Goal: Transaction & Acquisition: Purchase product/service

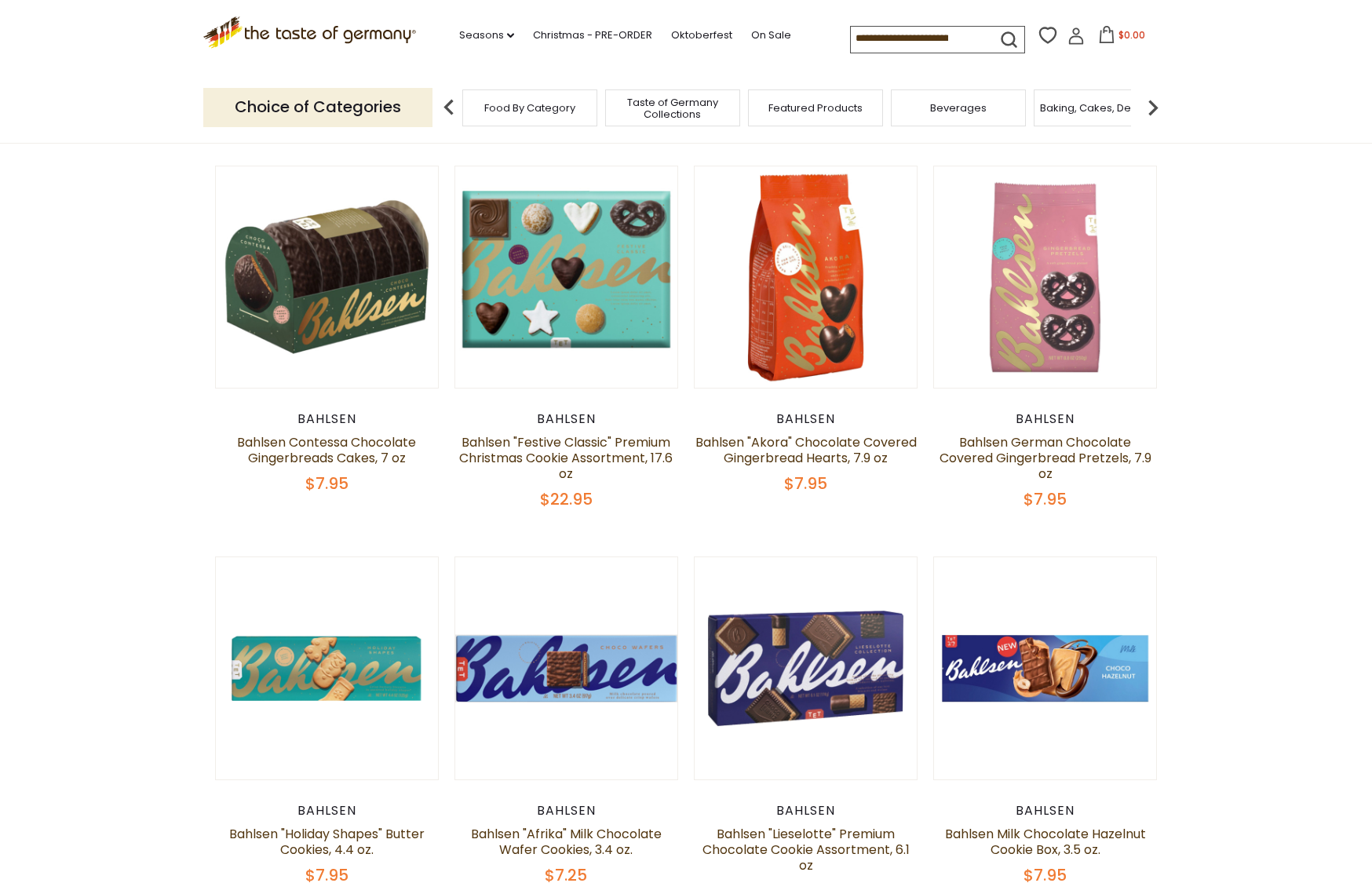
scroll to position [818, 0]
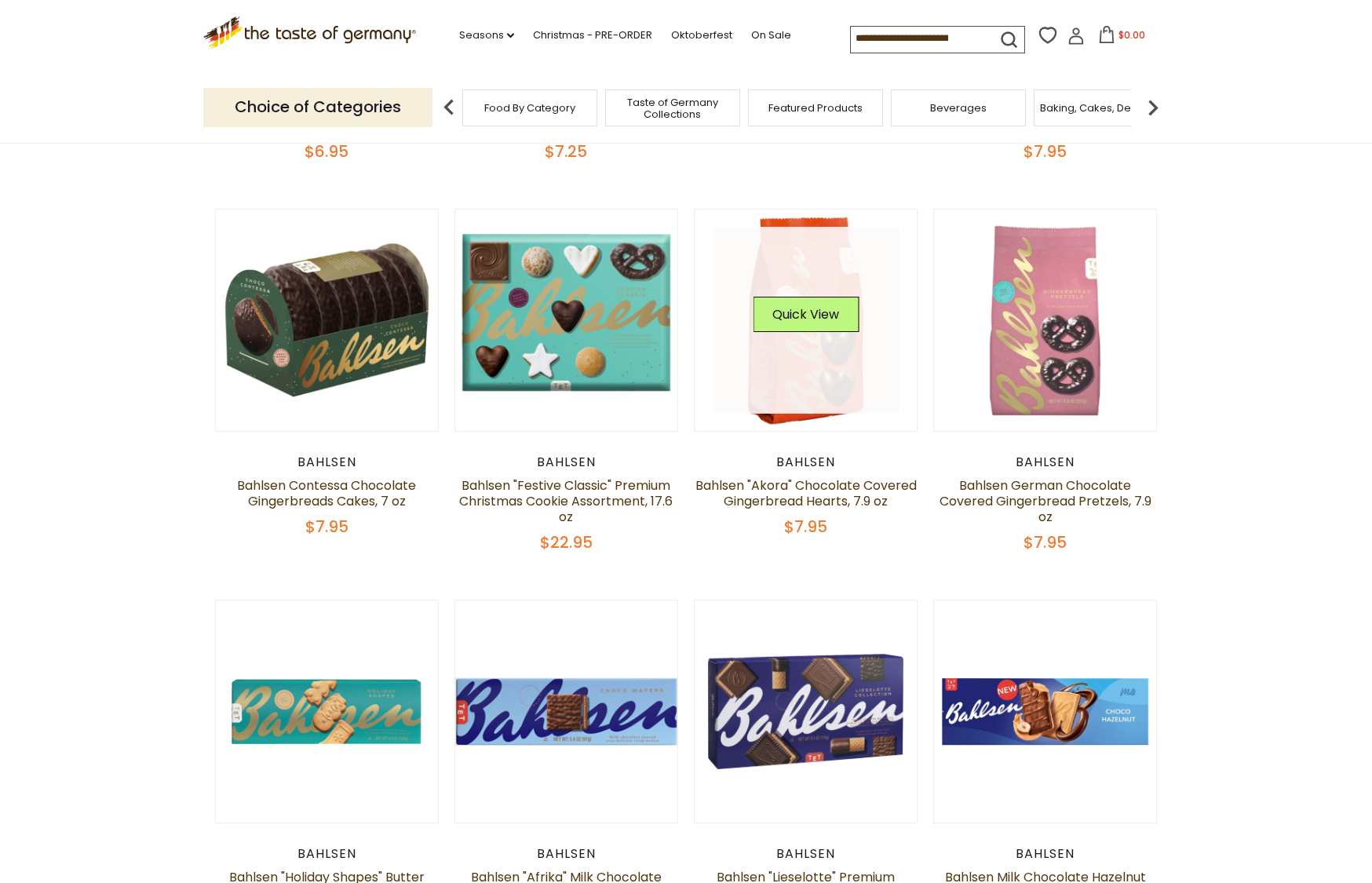
click at [806, 370] on link at bounding box center [806, 319] width 186 height 186
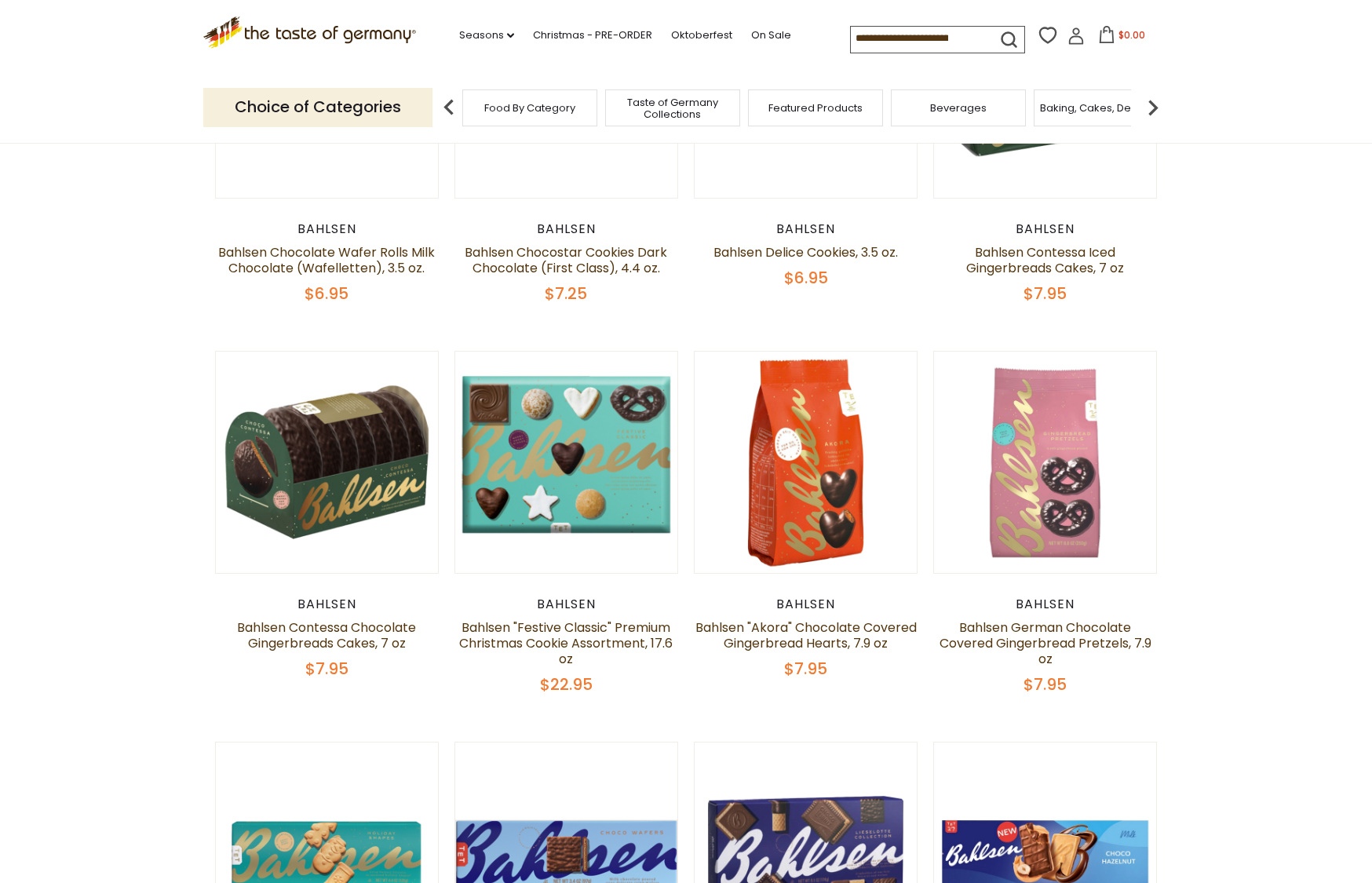
scroll to position [647, 0]
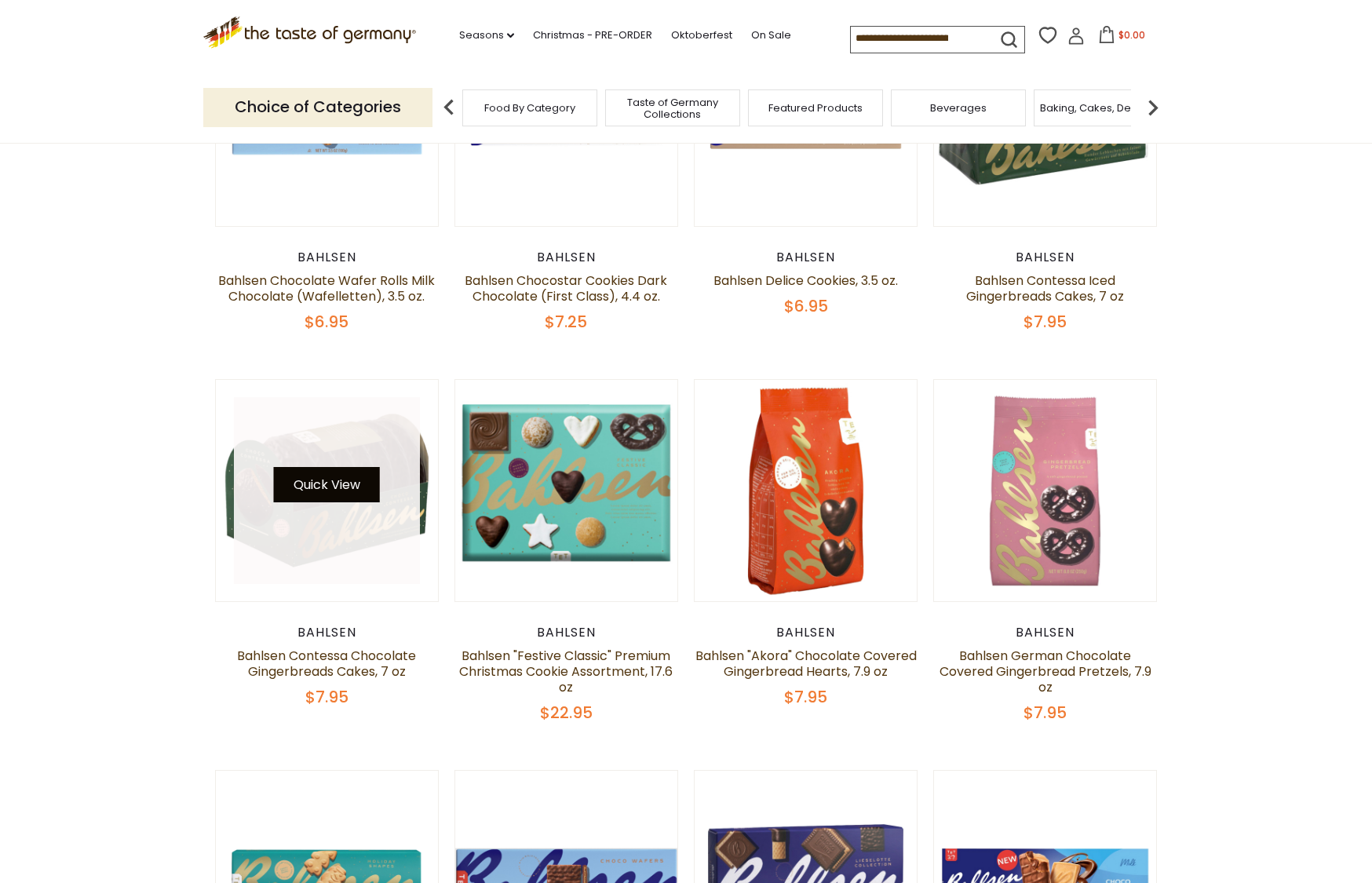
click at [311, 489] on button "Quick View" at bounding box center [326, 485] width 106 height 35
click at [324, 489] on button "Quick View" at bounding box center [326, 485] width 106 height 35
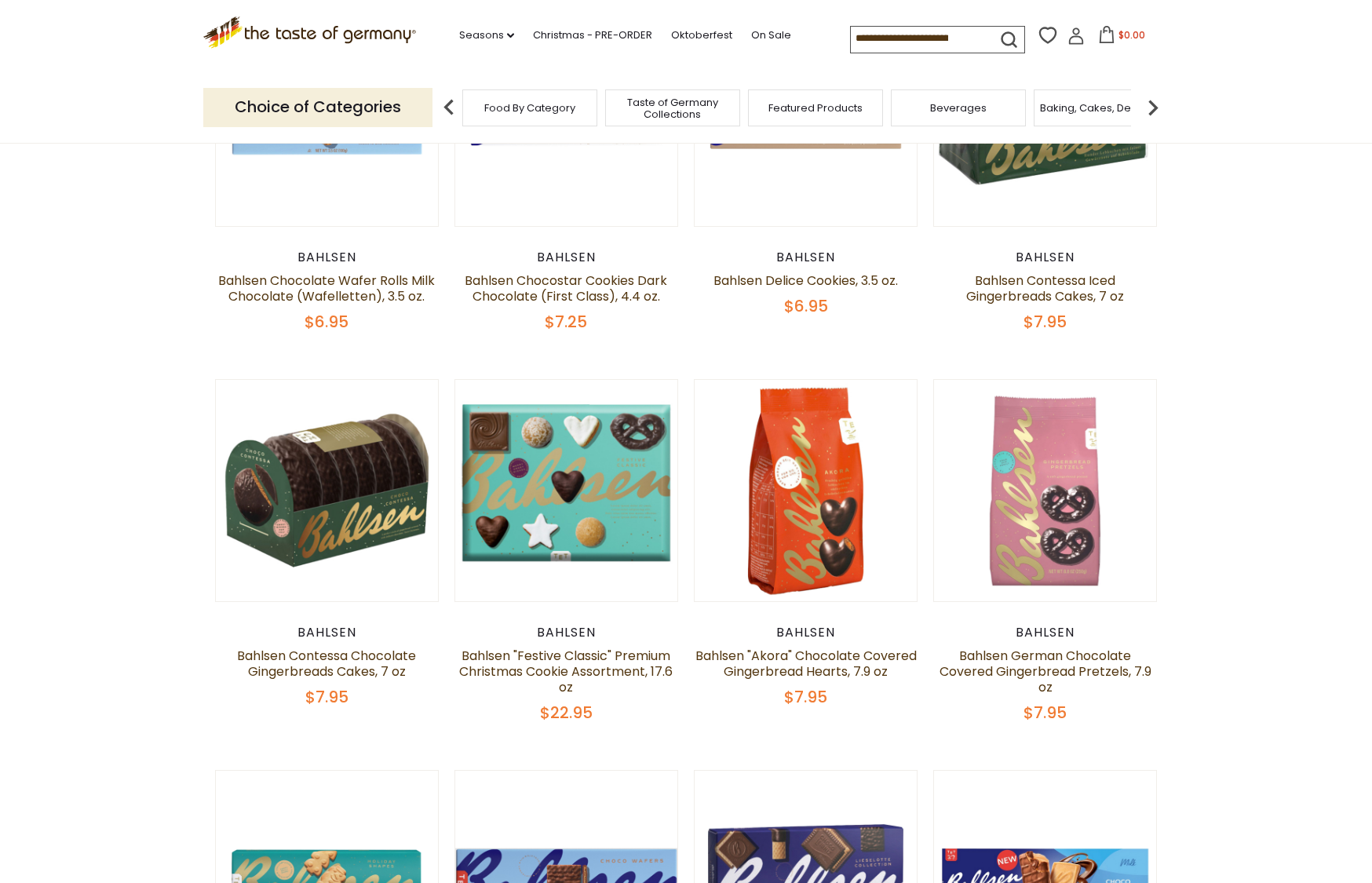
scroll to position [487, 0]
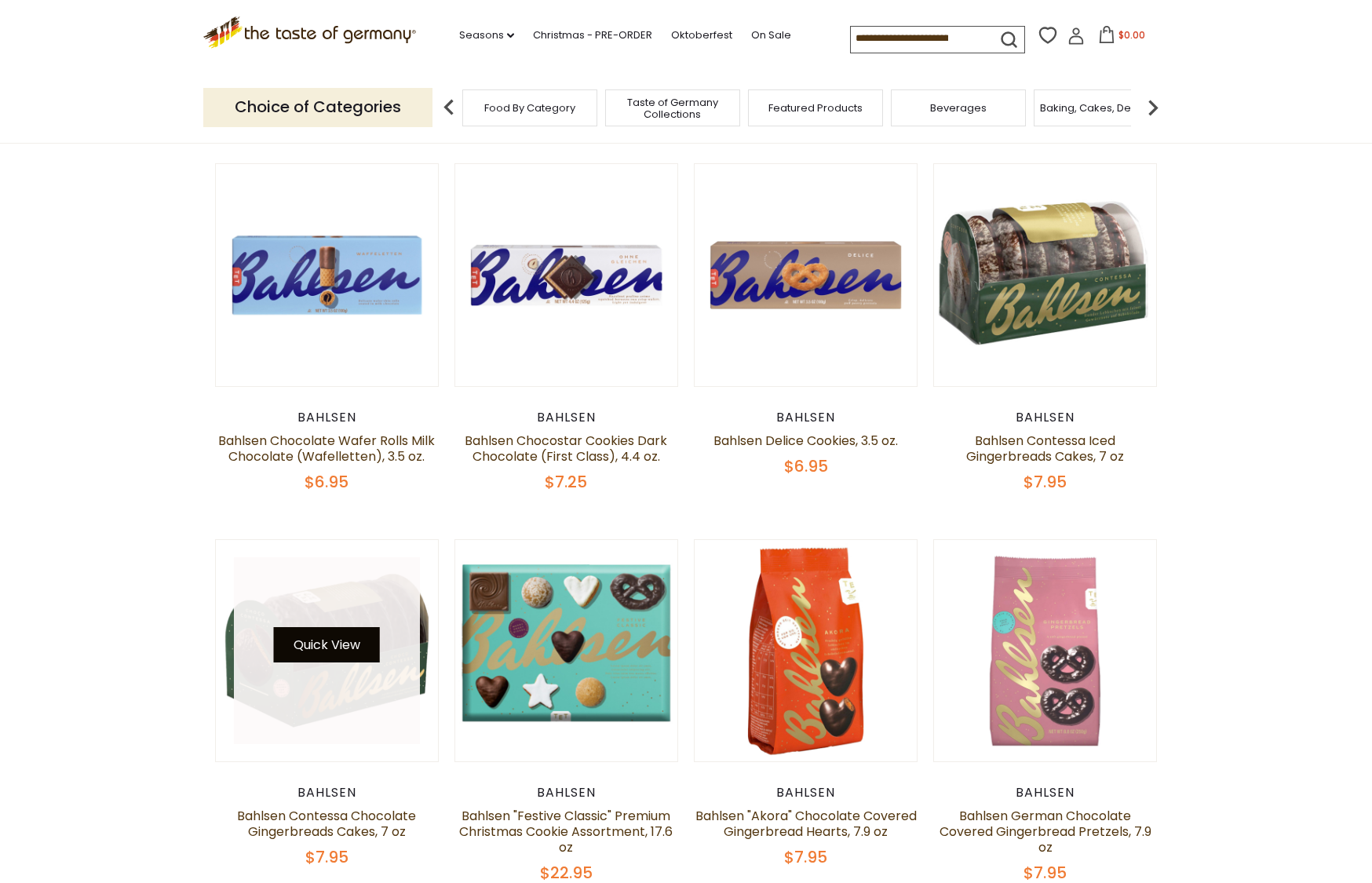
drag, startPoint x: 326, startPoint y: 645, endPoint x: 336, endPoint y: 647, distance: 10.2
click at [327, 645] on button "Quick View" at bounding box center [326, 645] width 106 height 35
click at [333, 639] on button "Quick View" at bounding box center [326, 645] width 106 height 35
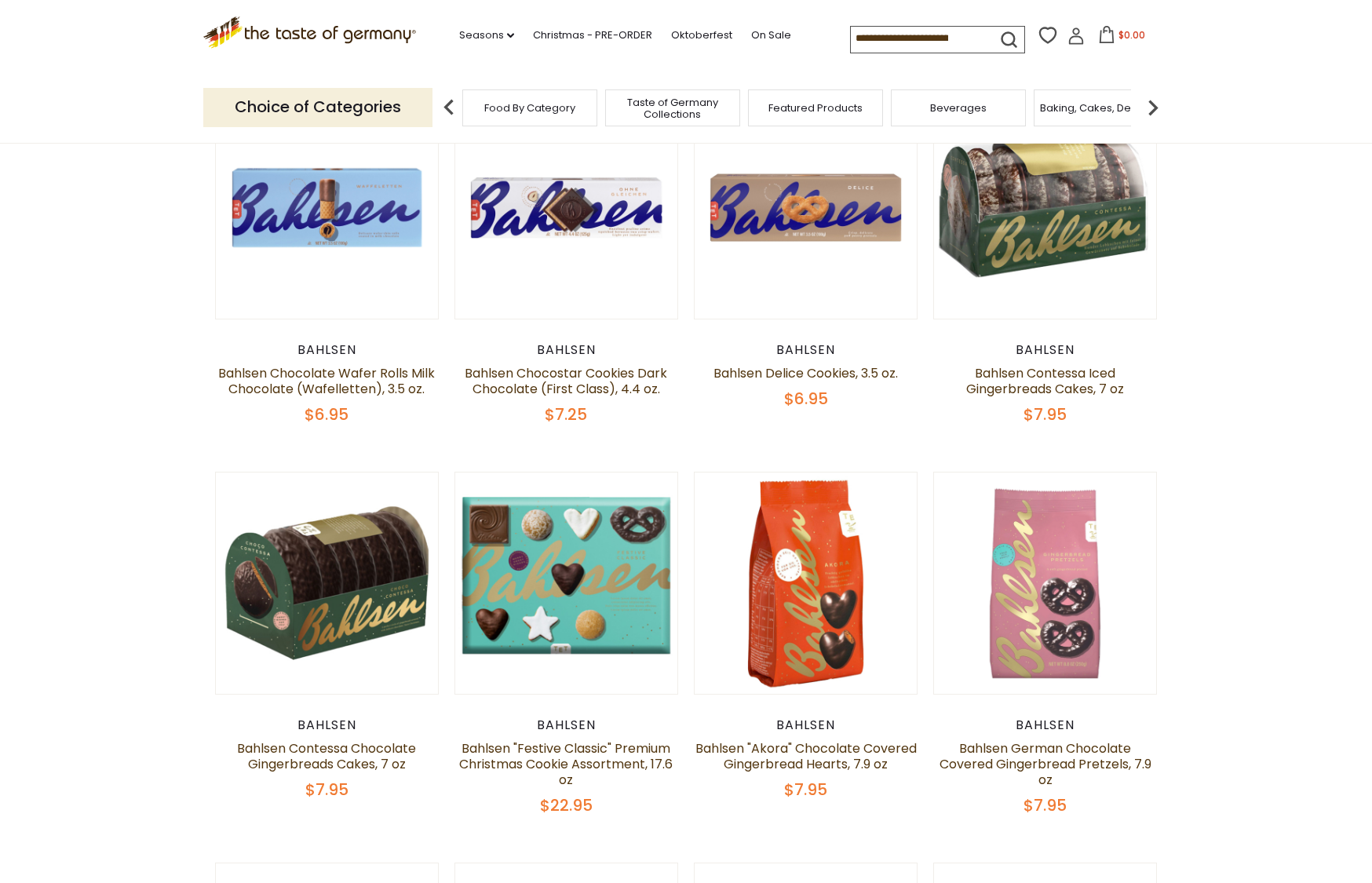
scroll to position [558, 0]
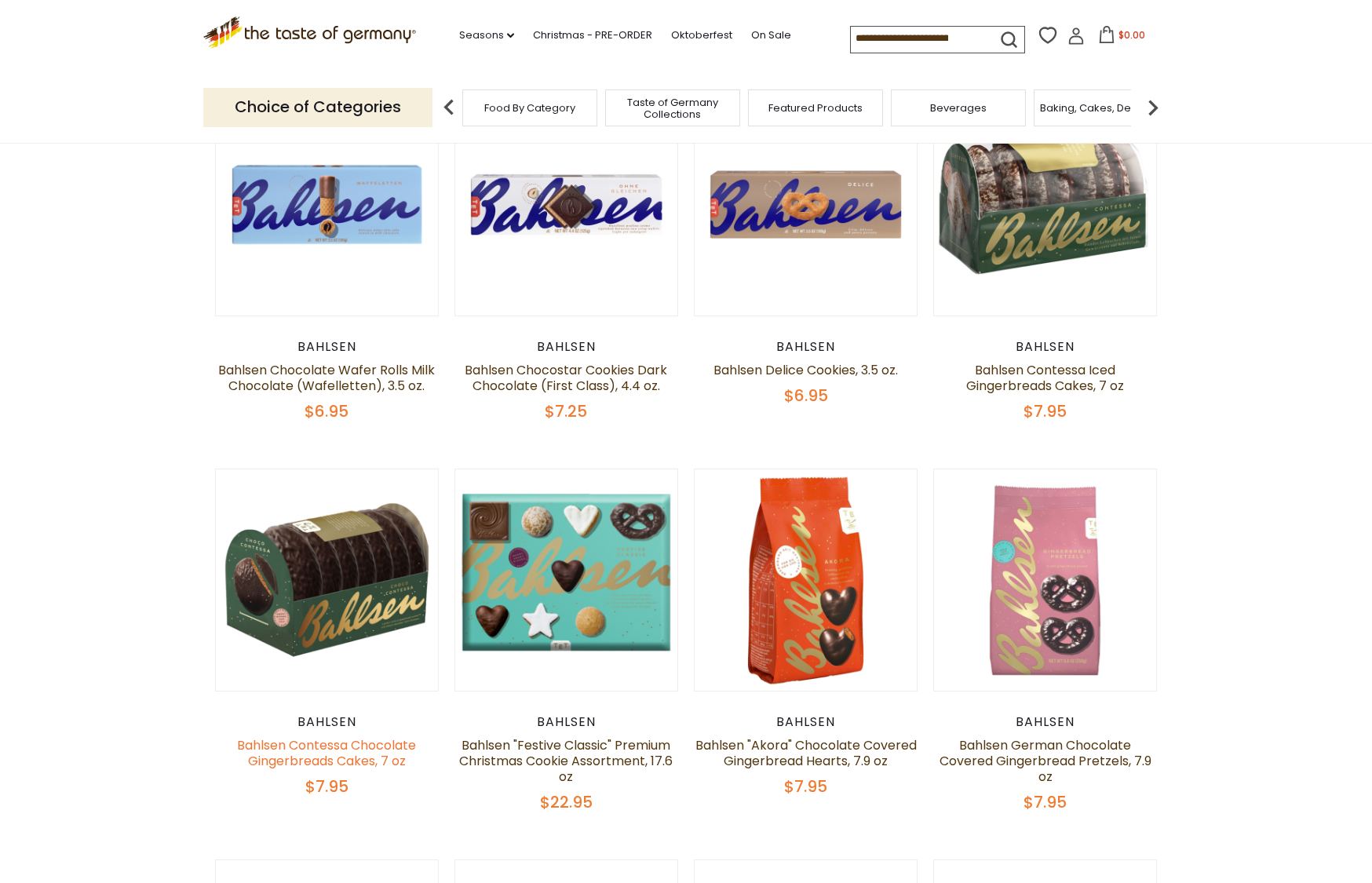
click at [318, 748] on link "Bahlsen Contessa Chocolate Gingerbreads Cakes, 7 oz" at bounding box center [326, 753] width 179 height 34
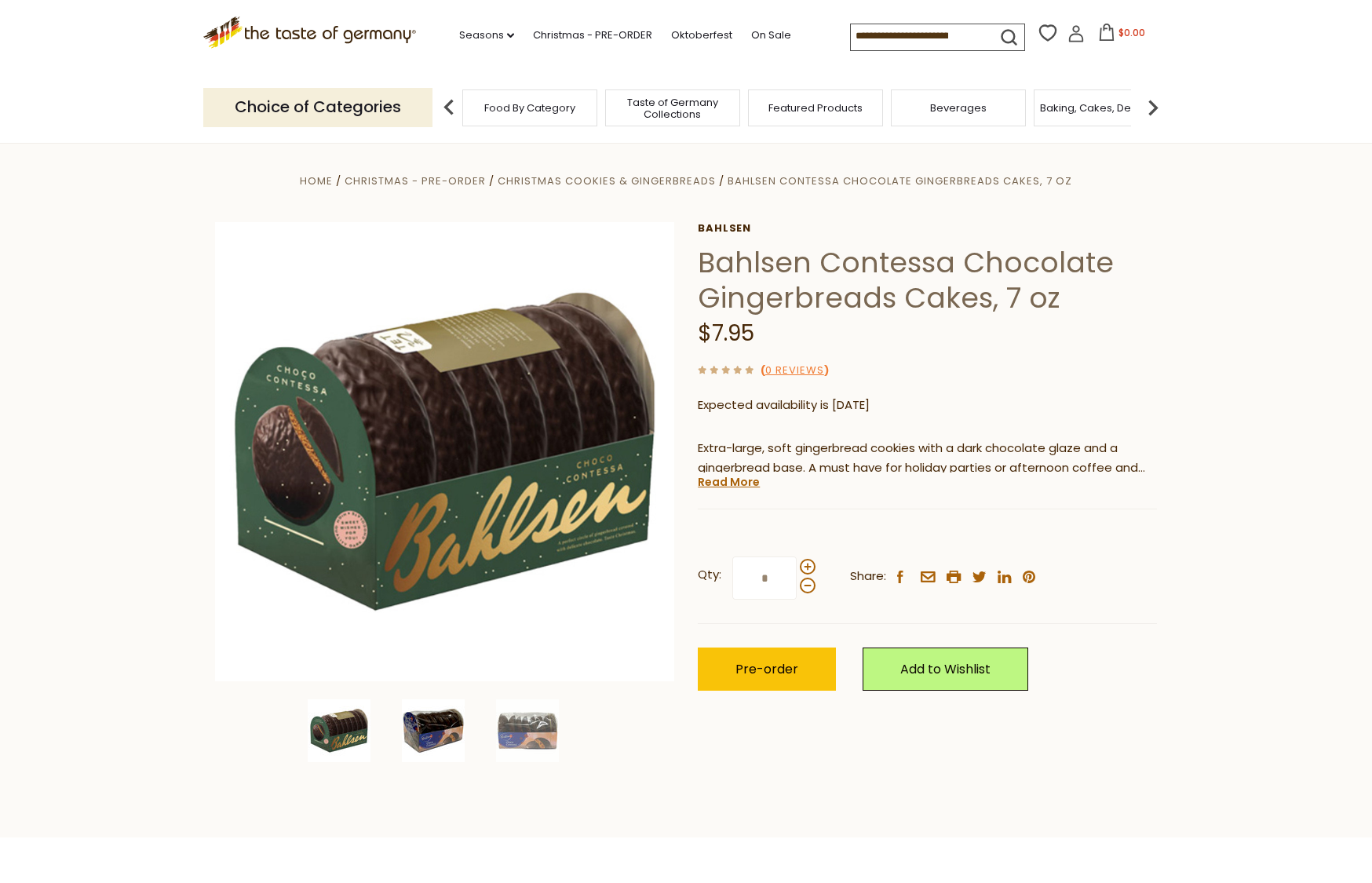
click at [430, 732] on img at bounding box center [433, 730] width 63 height 63
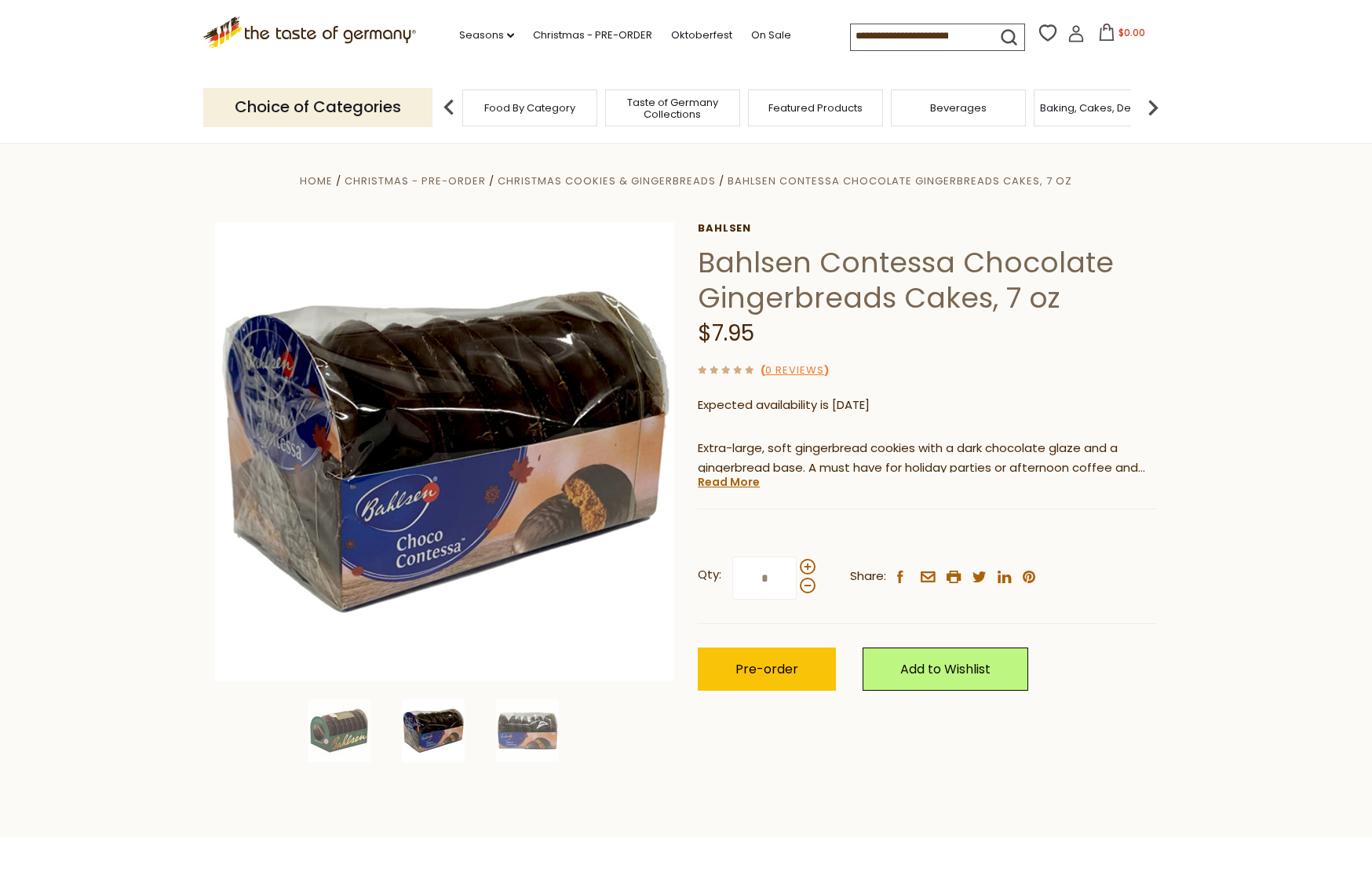
click at [431, 732] on img at bounding box center [433, 730] width 63 height 63
click at [514, 731] on img at bounding box center [526, 730] width 63 height 63
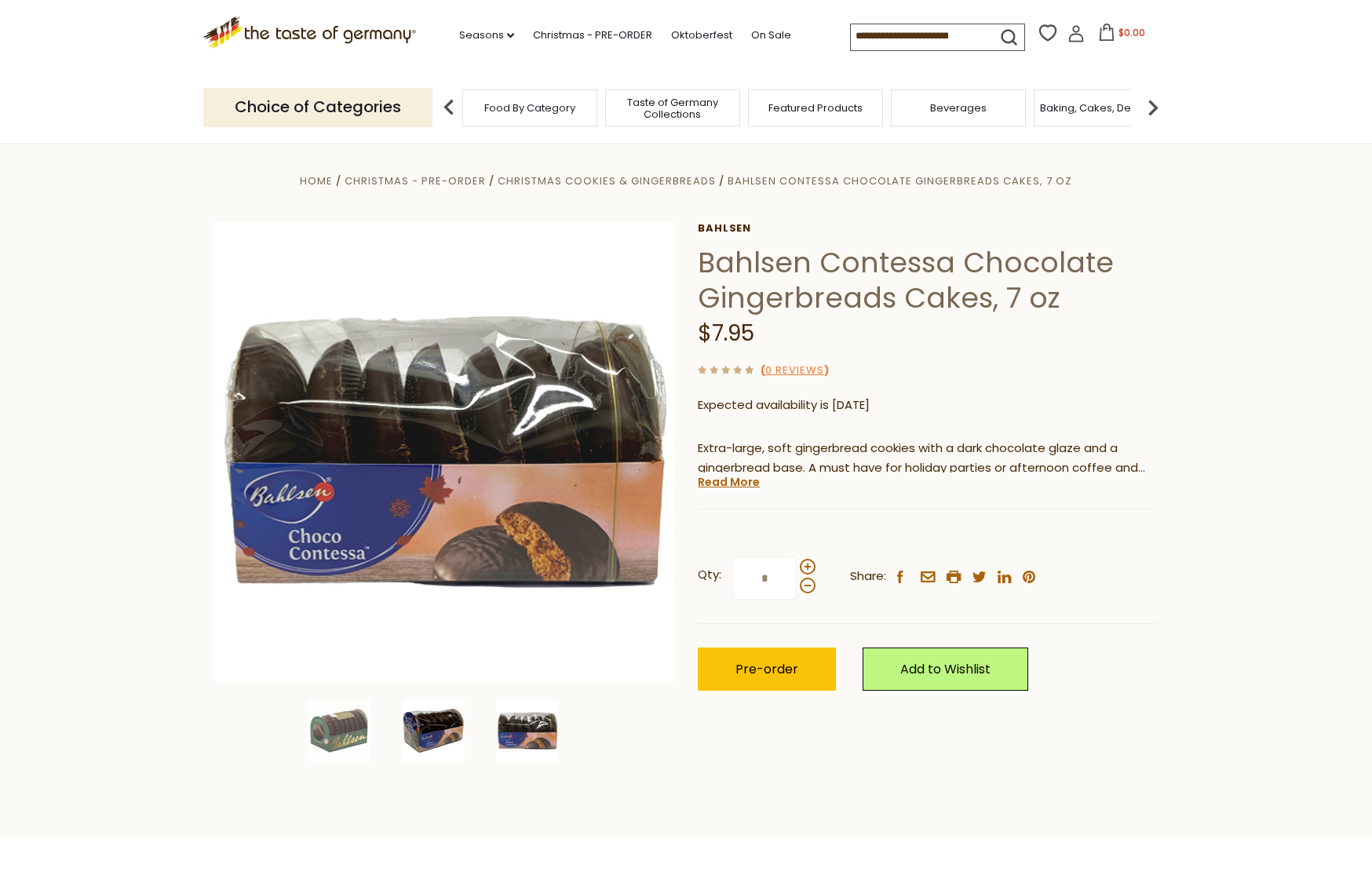
click at [434, 732] on img at bounding box center [433, 730] width 63 height 63
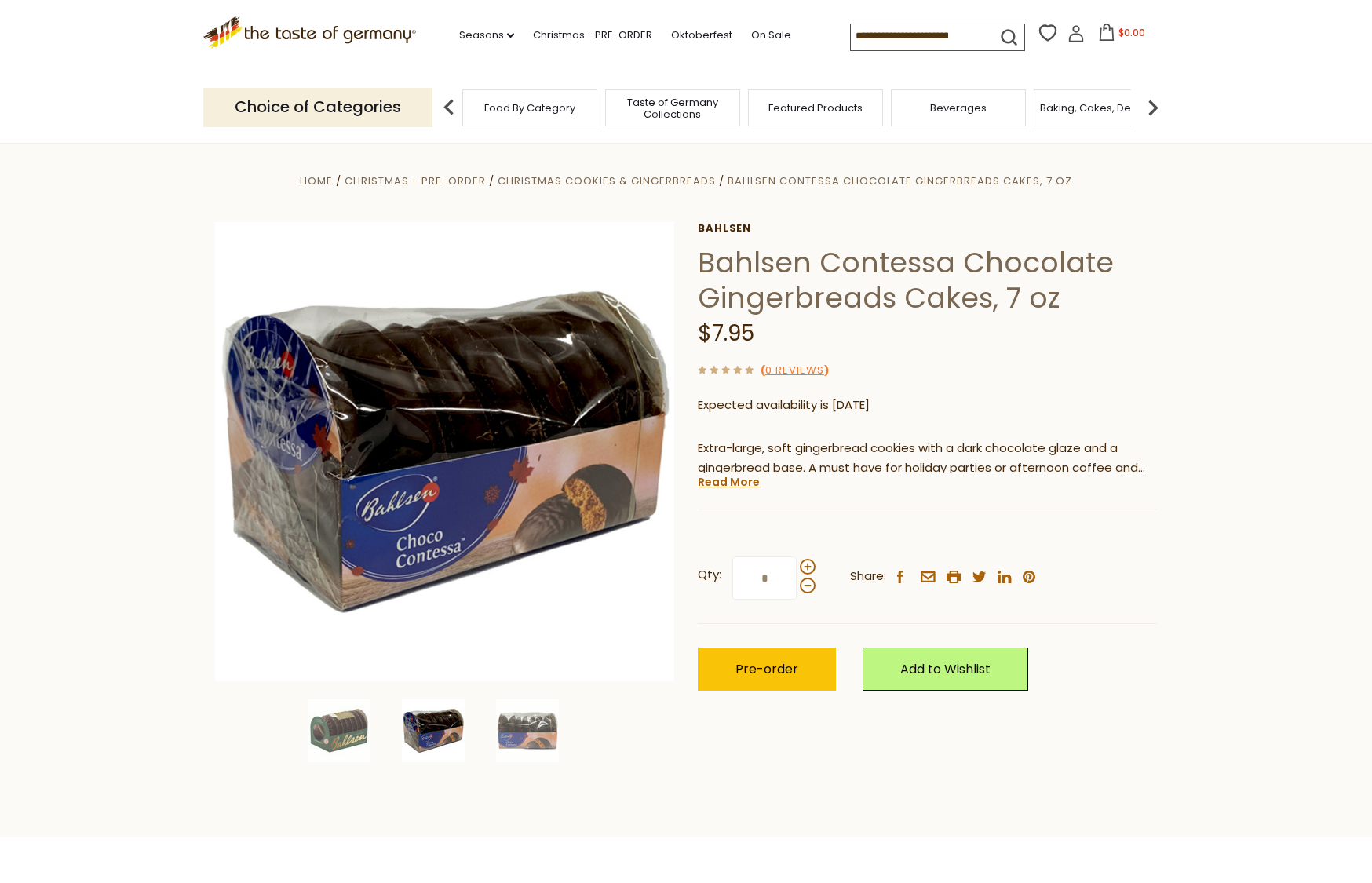
click at [294, 727] on div at bounding box center [444, 730] width 468 height 63
click at [807, 562] on span at bounding box center [806, 566] width 15 height 15
click at [796, 562] on input "*" at bounding box center [764, 577] width 65 height 43
click at [806, 581] on span at bounding box center [806, 585] width 15 height 15
click at [796, 581] on input "*" at bounding box center [764, 577] width 65 height 43
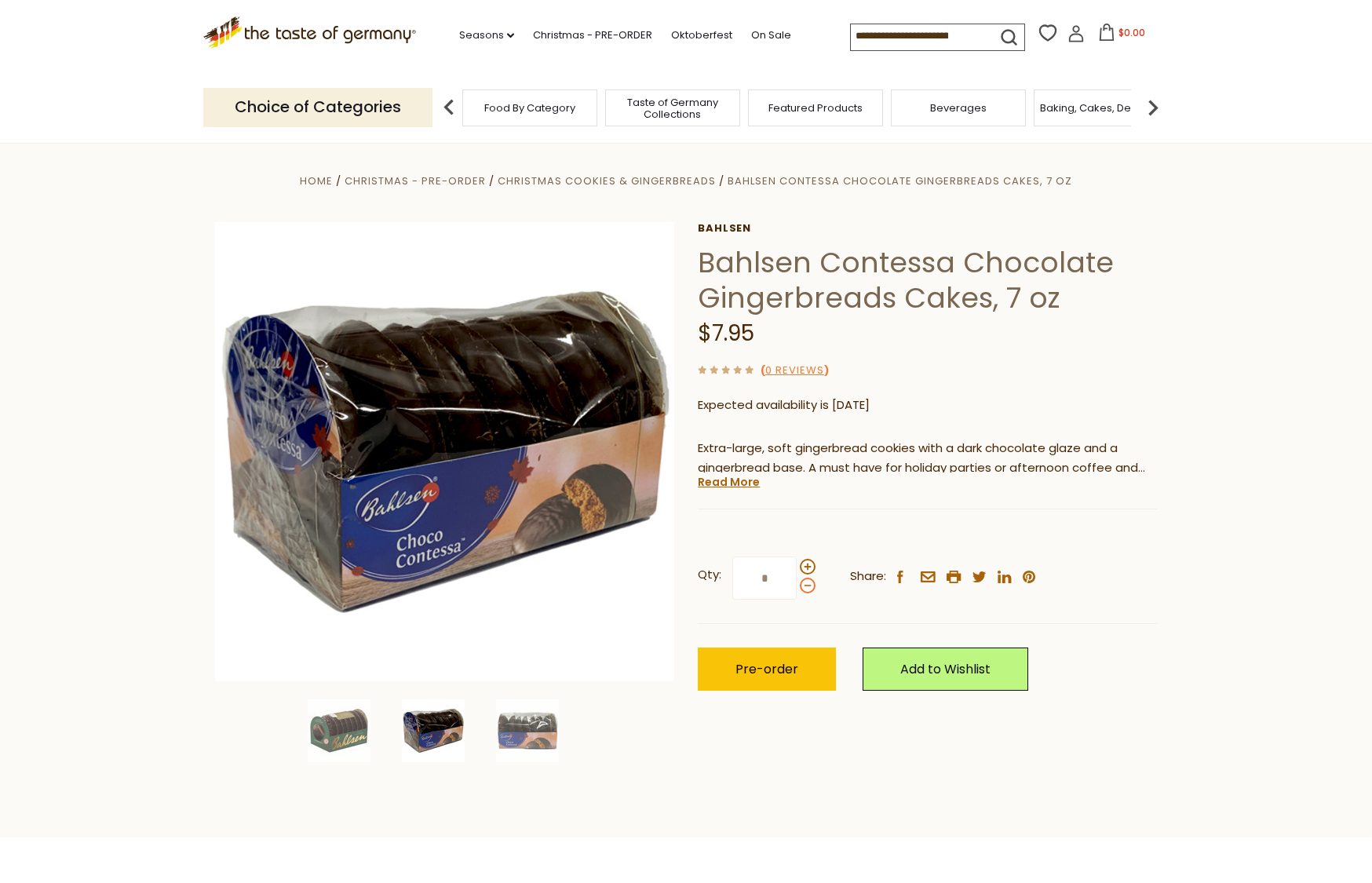
type input "*"
click at [973, 610] on div "Qty: * Share: facebook email printer twitter linkedin pinterest" at bounding box center [926, 578] width 459 height 91
click at [786, 667] on span "Pre-order" at bounding box center [766, 669] width 63 height 18
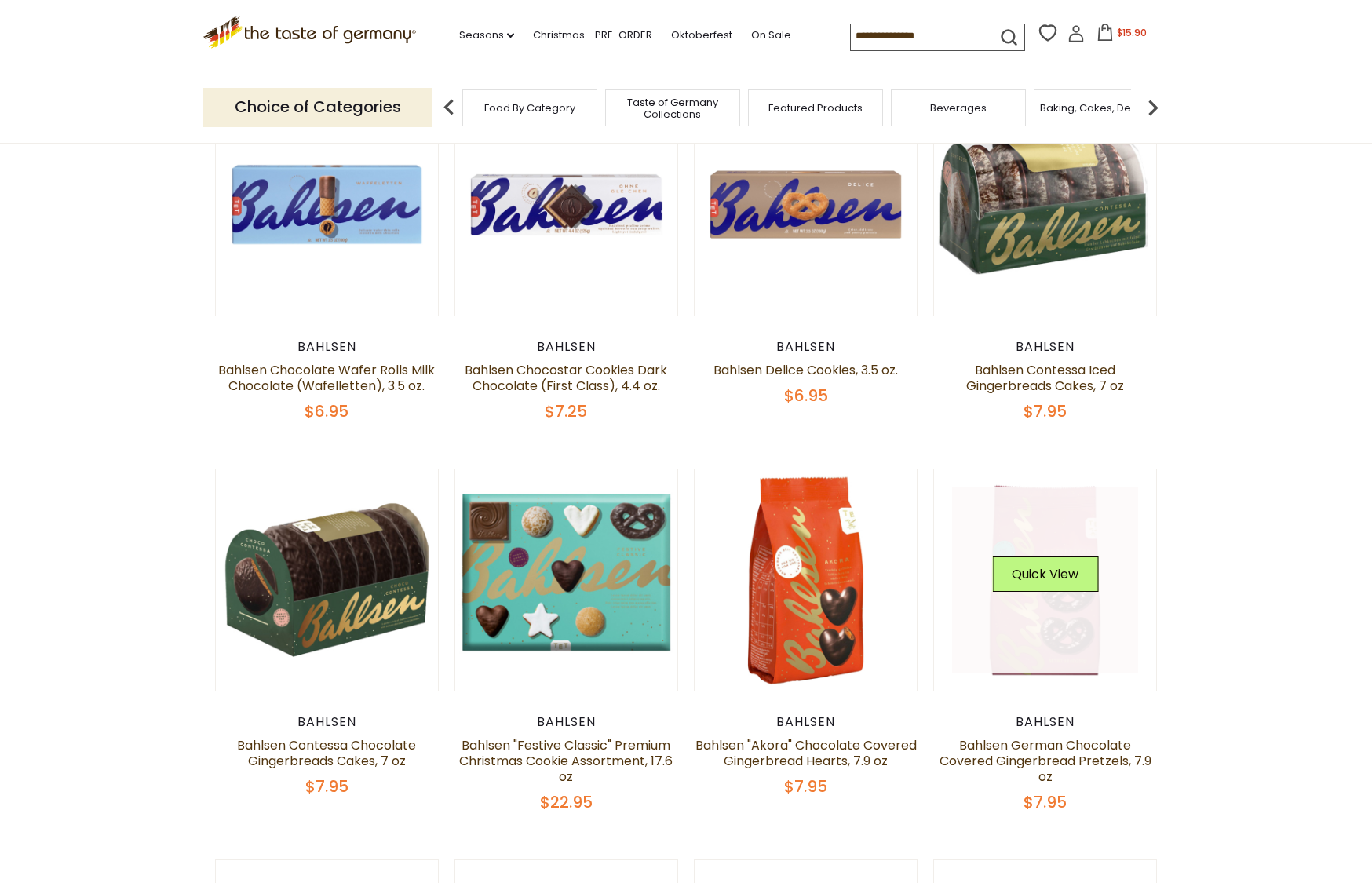
scroll to position [558, 0]
click at [1057, 573] on button "Quick View" at bounding box center [1045, 574] width 106 height 35
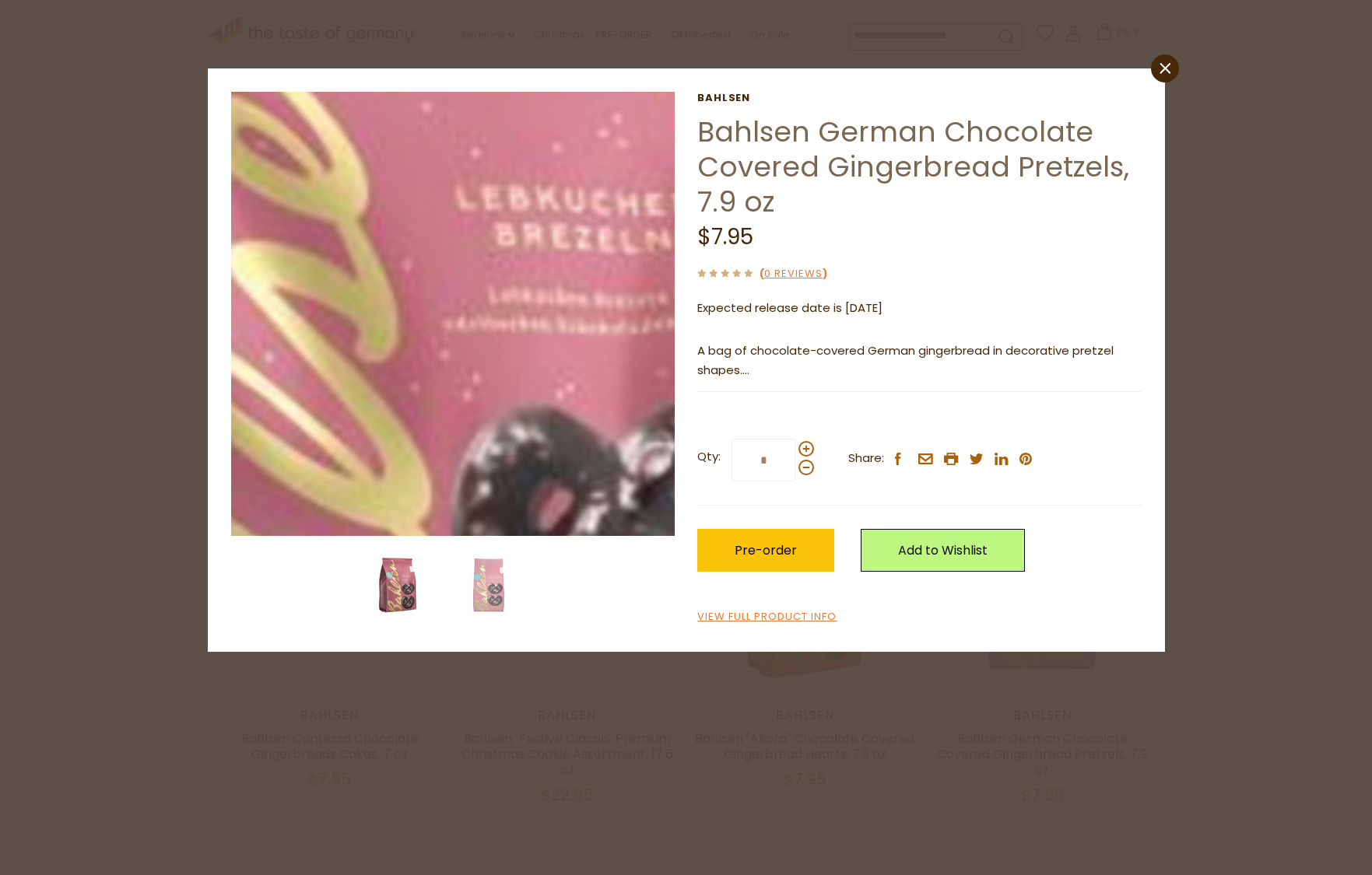
drag, startPoint x: 531, startPoint y: 343, endPoint x: 503, endPoint y: 267, distance: 81.0
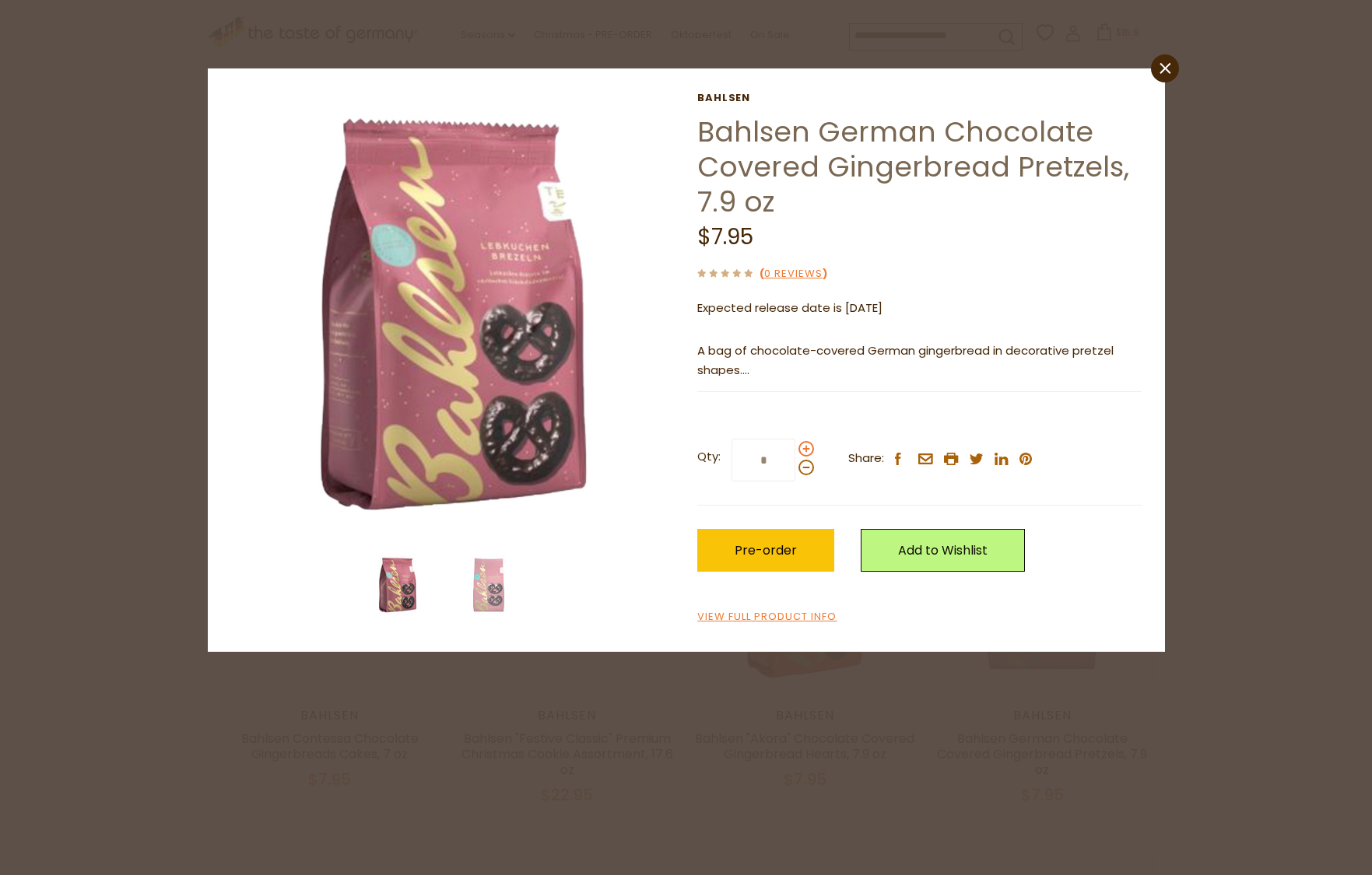
click at [805, 445] on span at bounding box center [805, 448] width 15 height 15
click at [795, 445] on input "*" at bounding box center [763, 460] width 64 height 42
click at [807, 444] on span at bounding box center [805, 448] width 15 height 15
click at [795, 444] on input "*" at bounding box center [763, 460] width 64 height 42
type input "*"
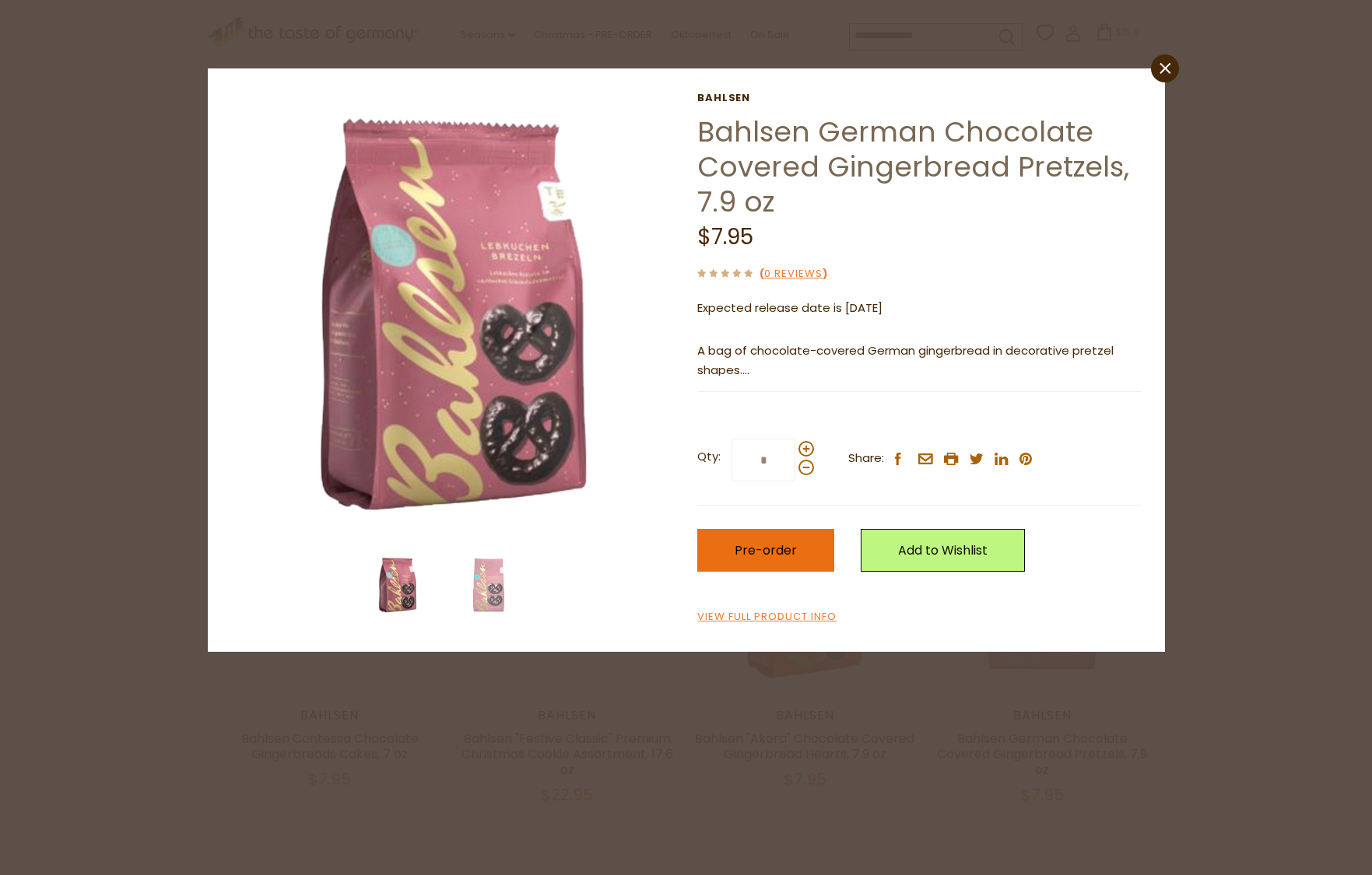
click at [780, 547] on span "Pre-order" at bounding box center [765, 551] width 62 height 18
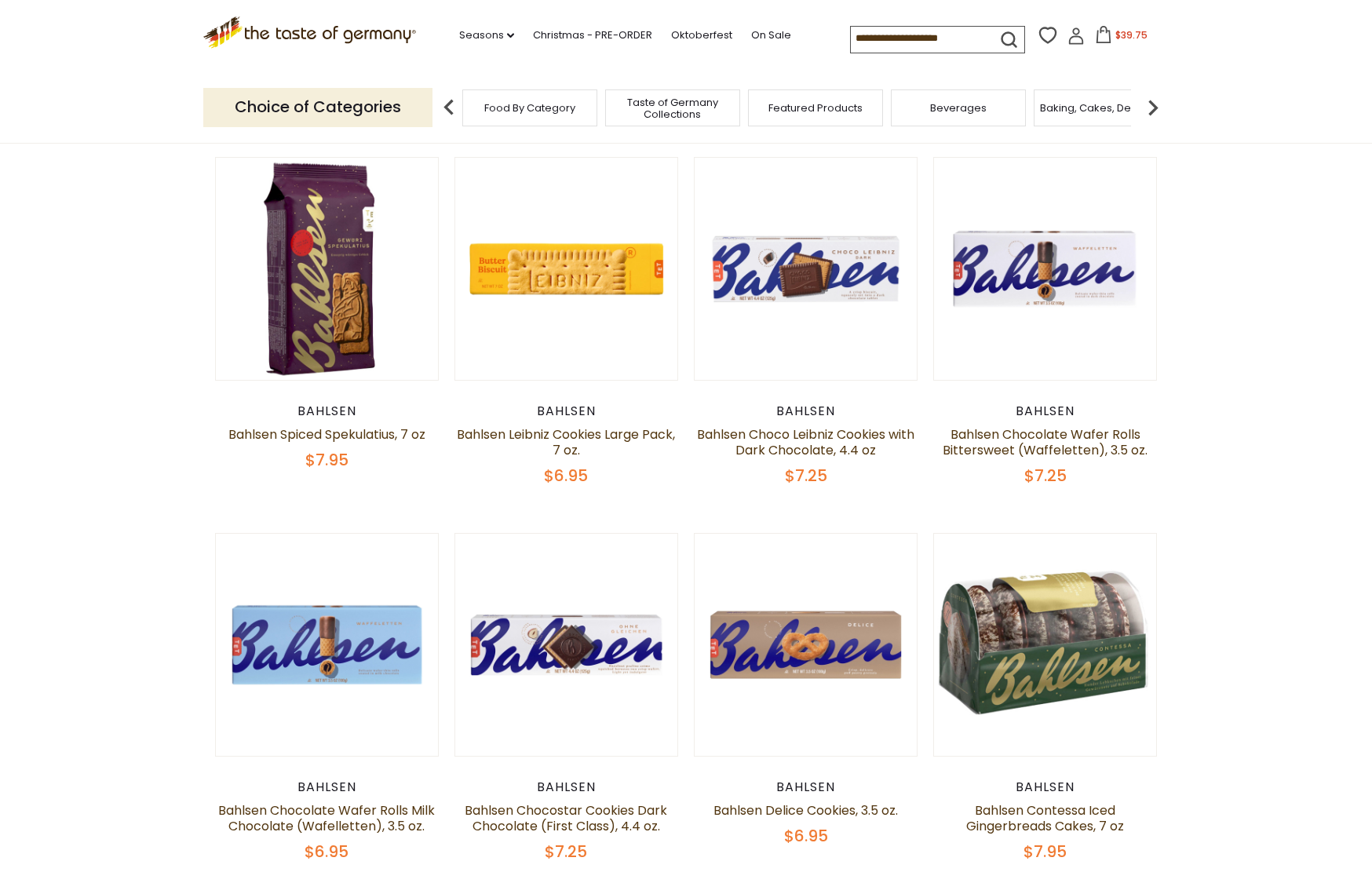
scroll to position [65, 0]
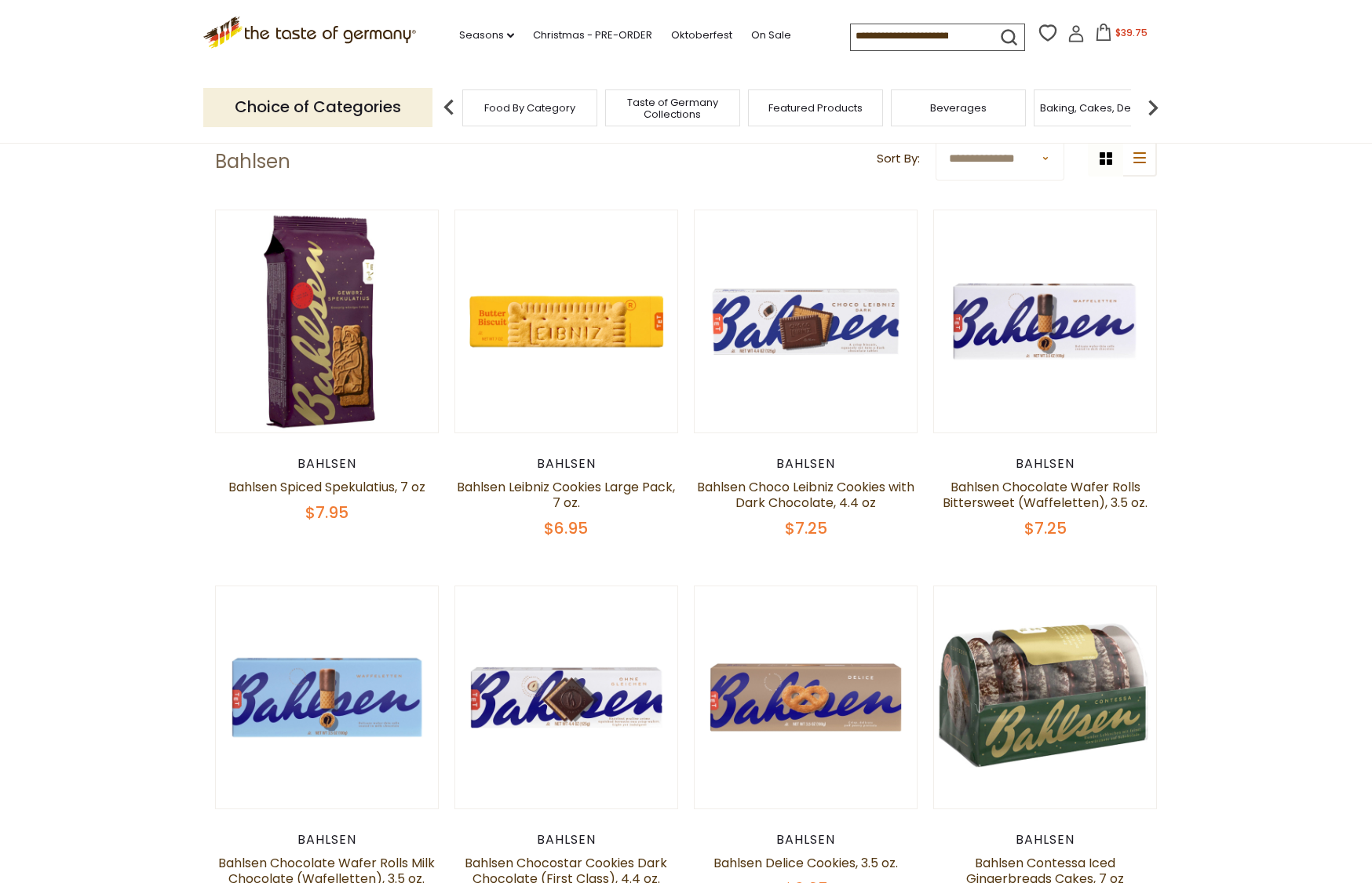
click at [1095, 31] on icon at bounding box center [1103, 32] width 17 height 17
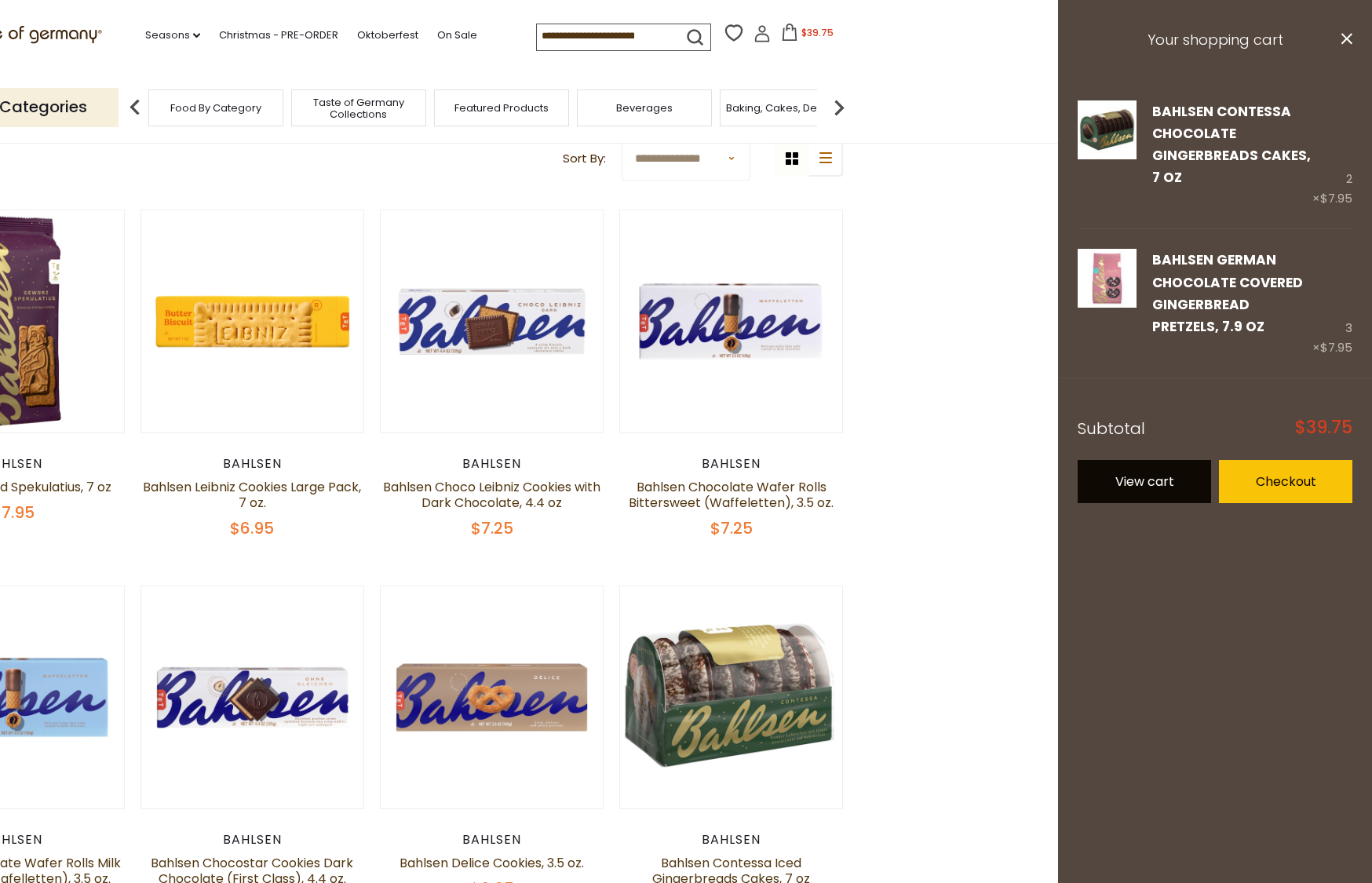
click at [1174, 478] on link "View cart" at bounding box center [1144, 481] width 134 height 43
